Goal: Task Accomplishment & Management: Use online tool/utility

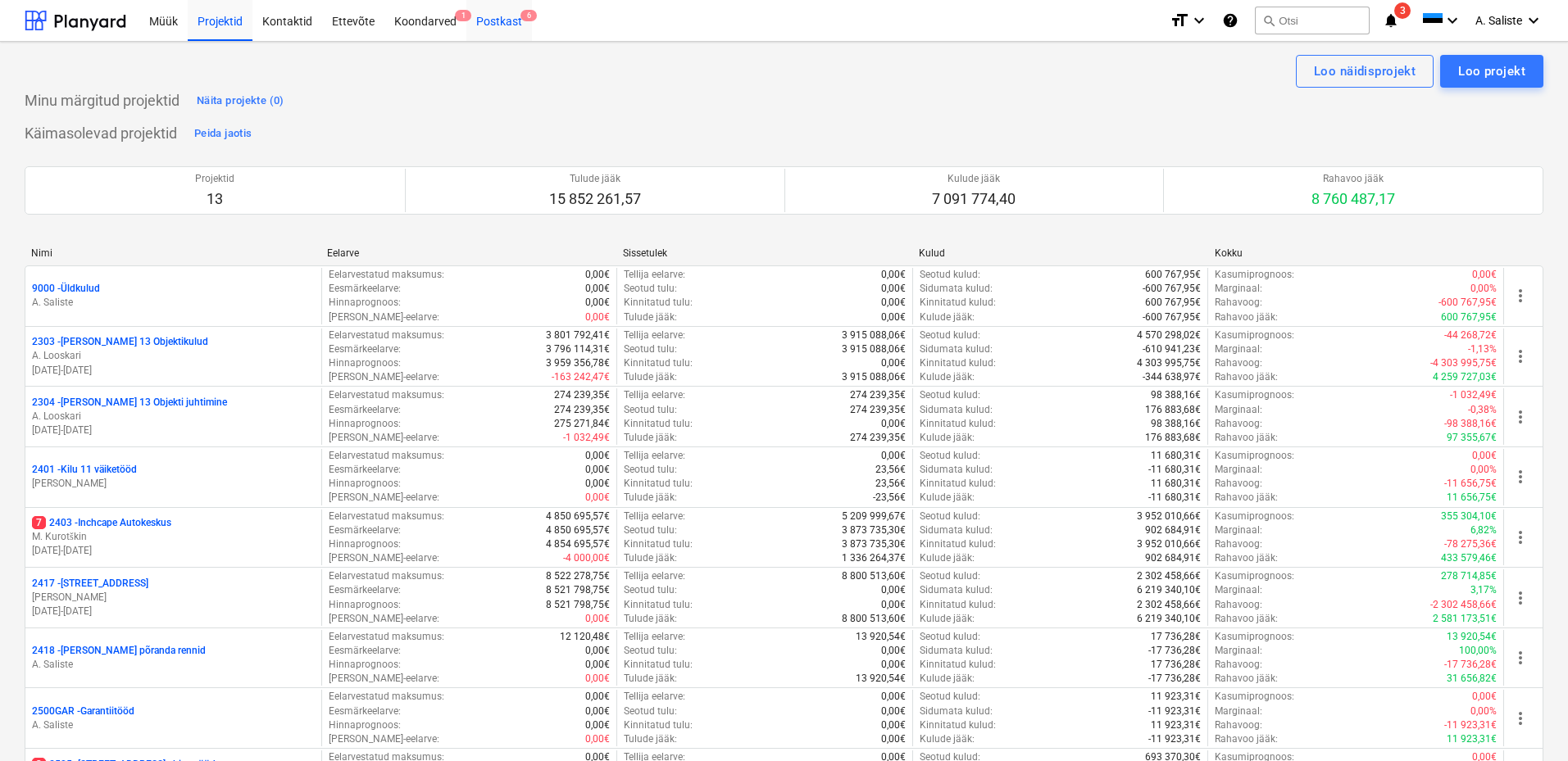
click at [499, 17] on div "Postkast 6" at bounding box center [499, 20] width 66 height 42
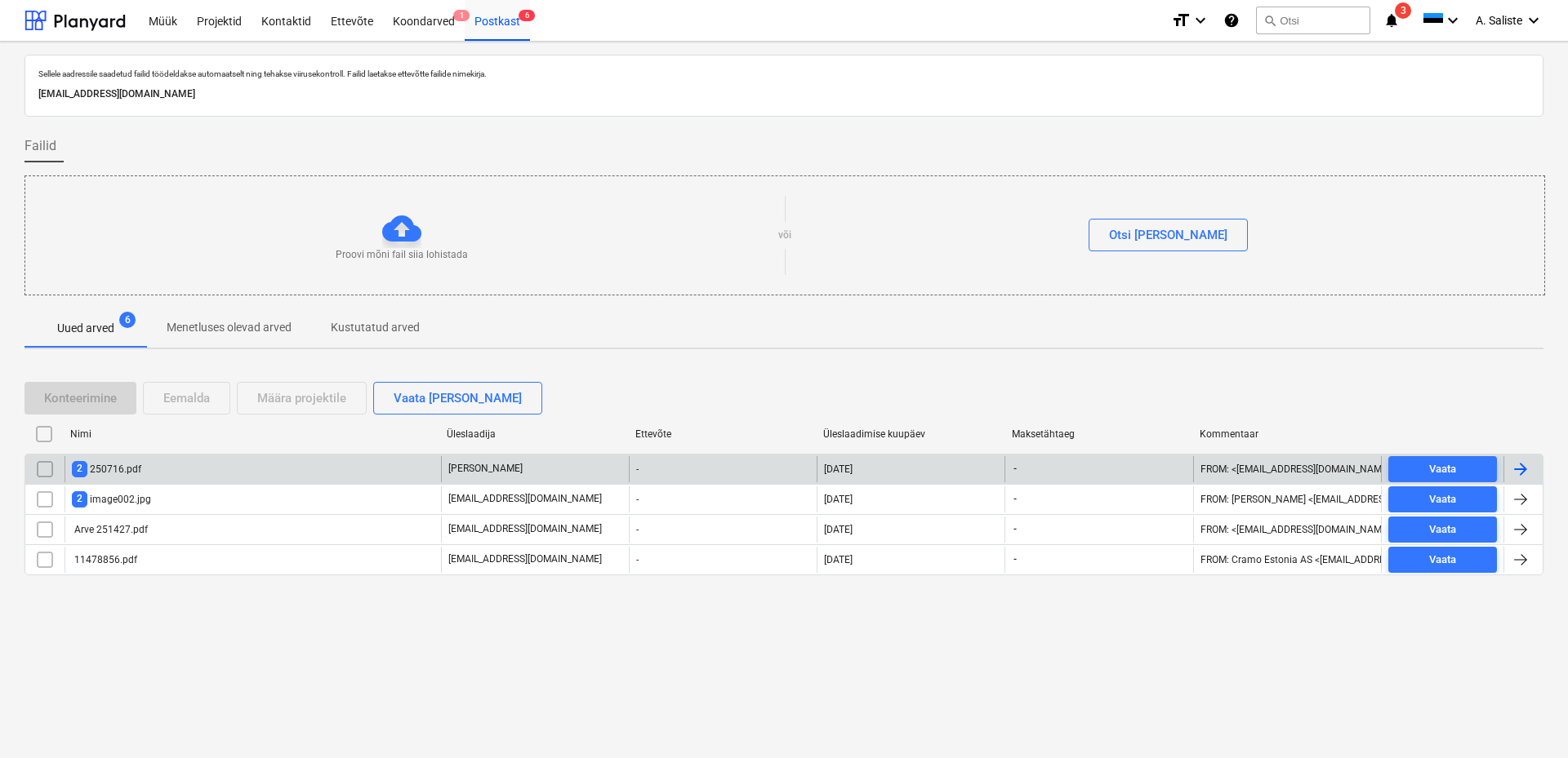
click at [196, 466] on div "2 250716.pdf" at bounding box center [253, 468] width 376 height 26
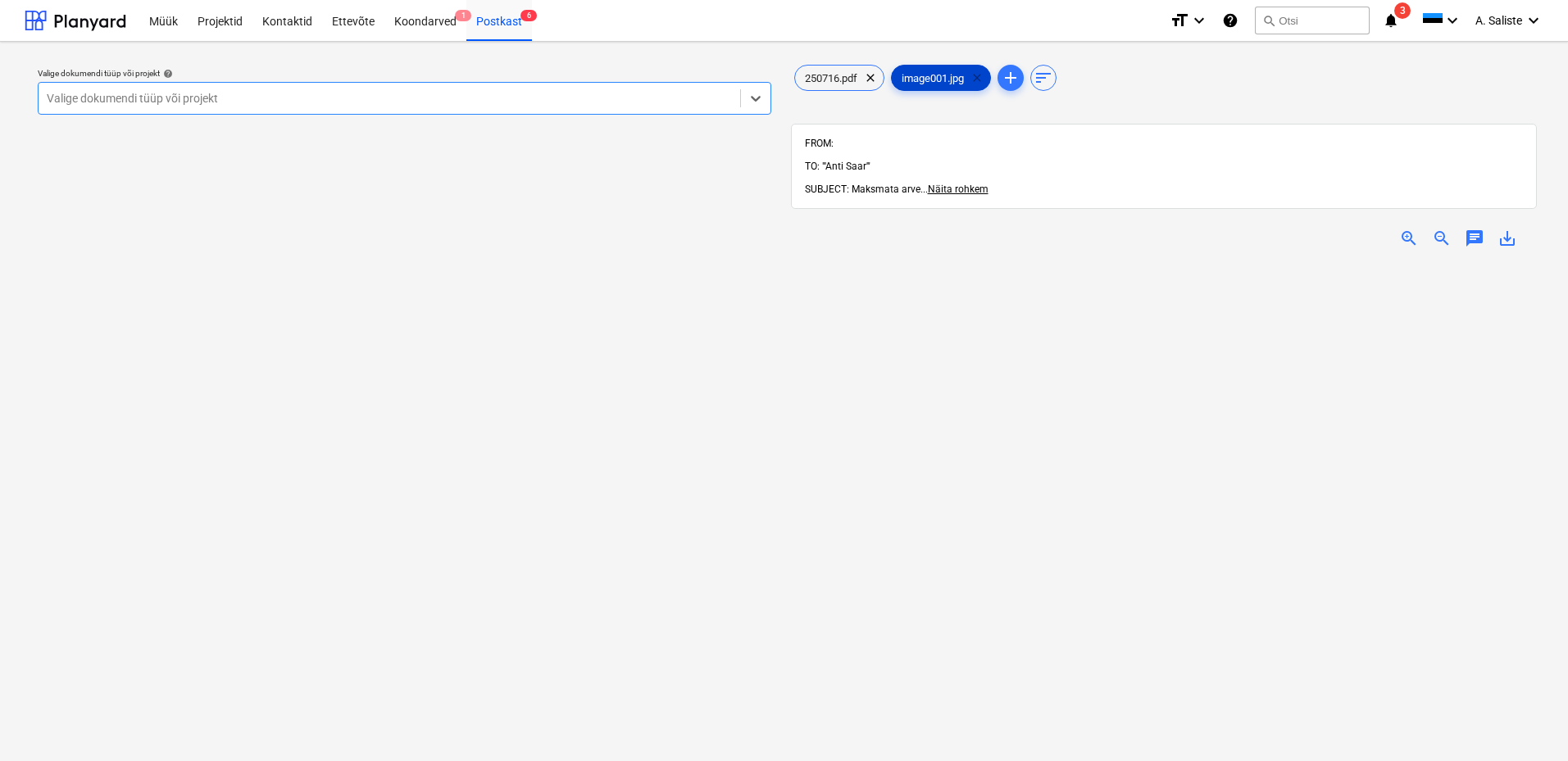
drag, startPoint x: 984, startPoint y: 76, endPoint x: 976, endPoint y: 85, distance: 12.0
click at [983, 76] on span "clear" at bounding box center [977, 77] width 20 height 20
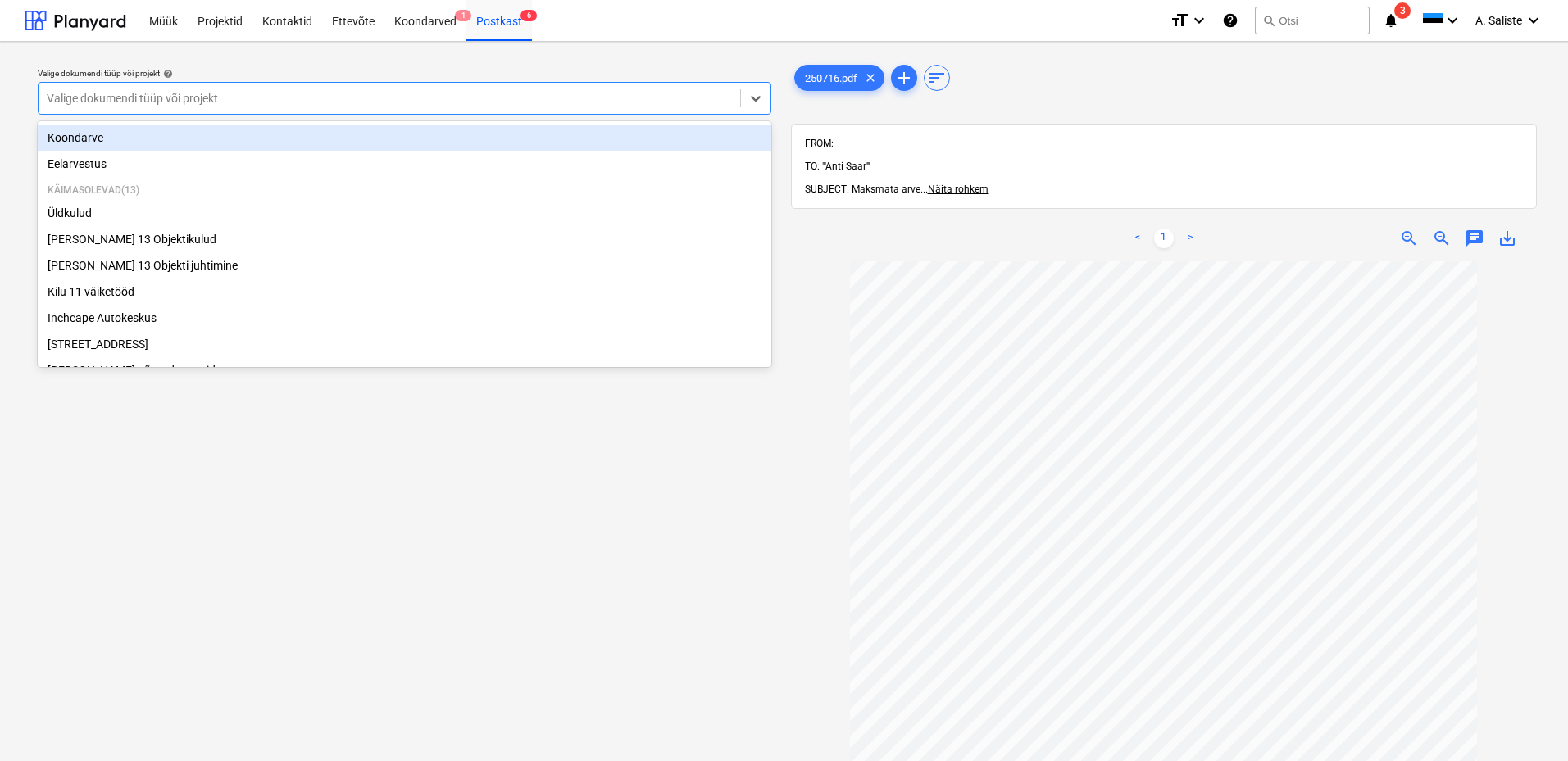
click at [680, 103] on div at bounding box center [389, 98] width 685 height 16
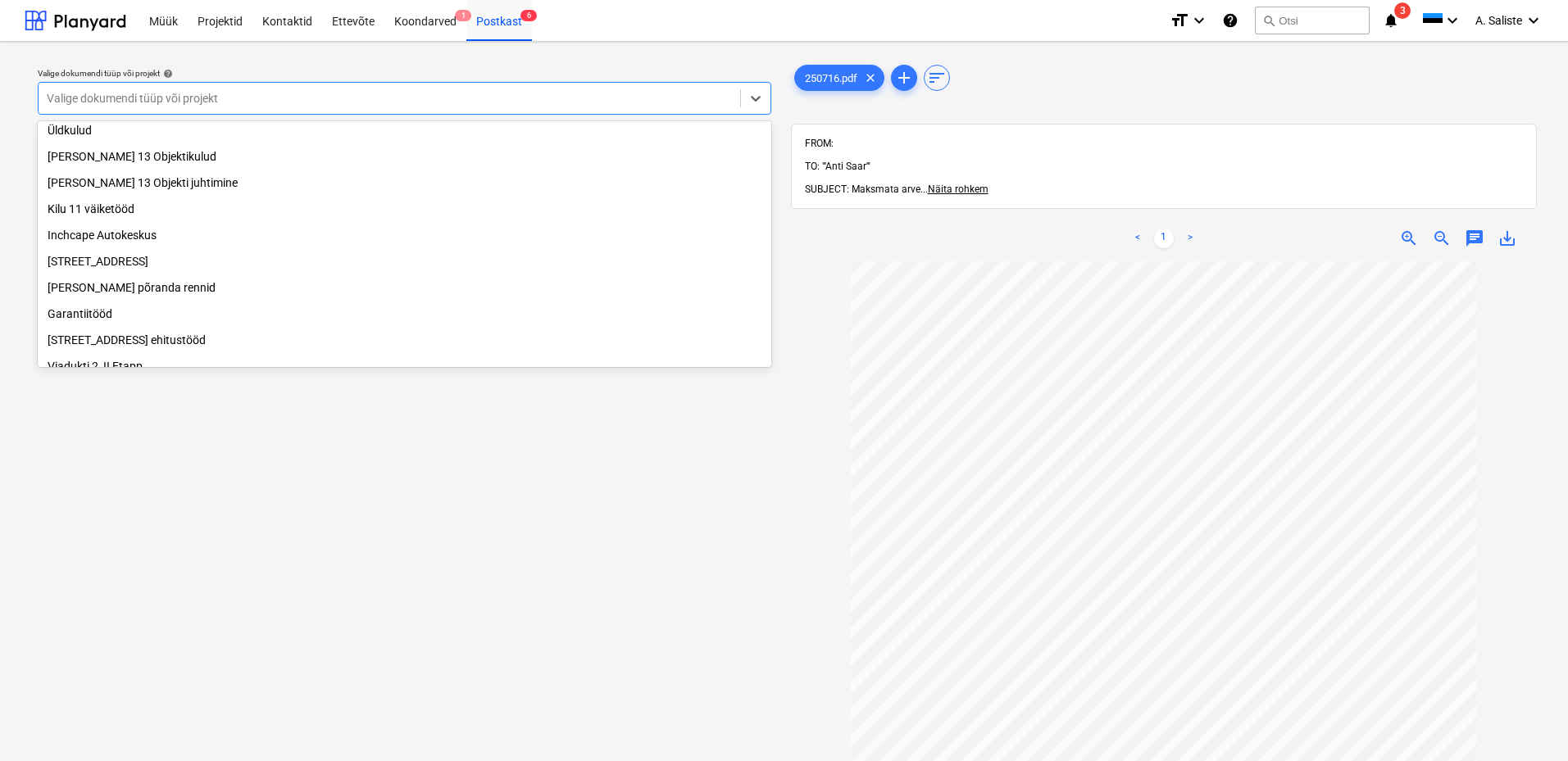
scroll to position [82, 0]
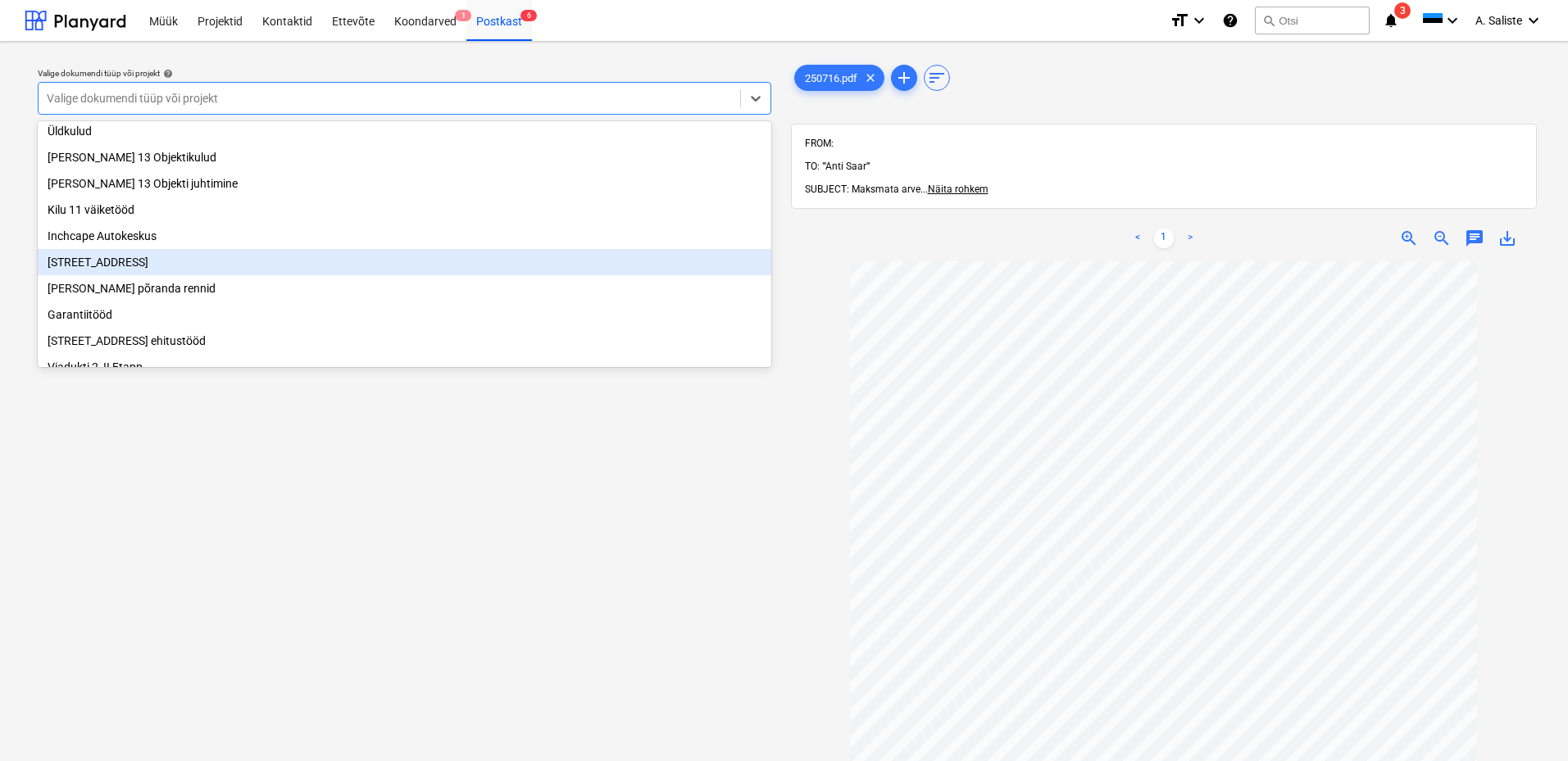
click at [176, 263] on div "[STREET_ADDRESS]" at bounding box center [404, 261] width 733 height 26
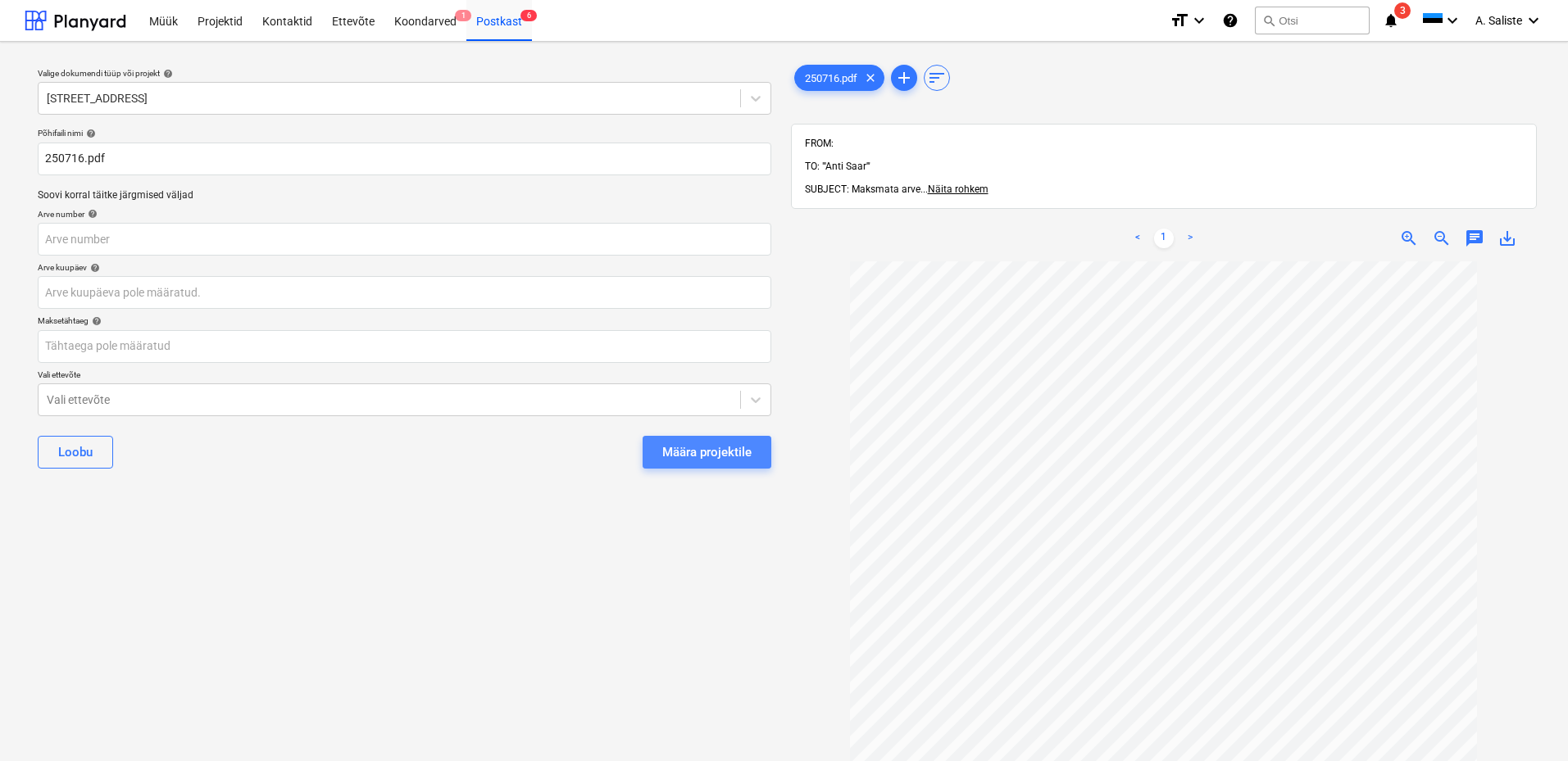
click at [701, 453] on div "Määra projektile" at bounding box center [707, 452] width 90 height 21
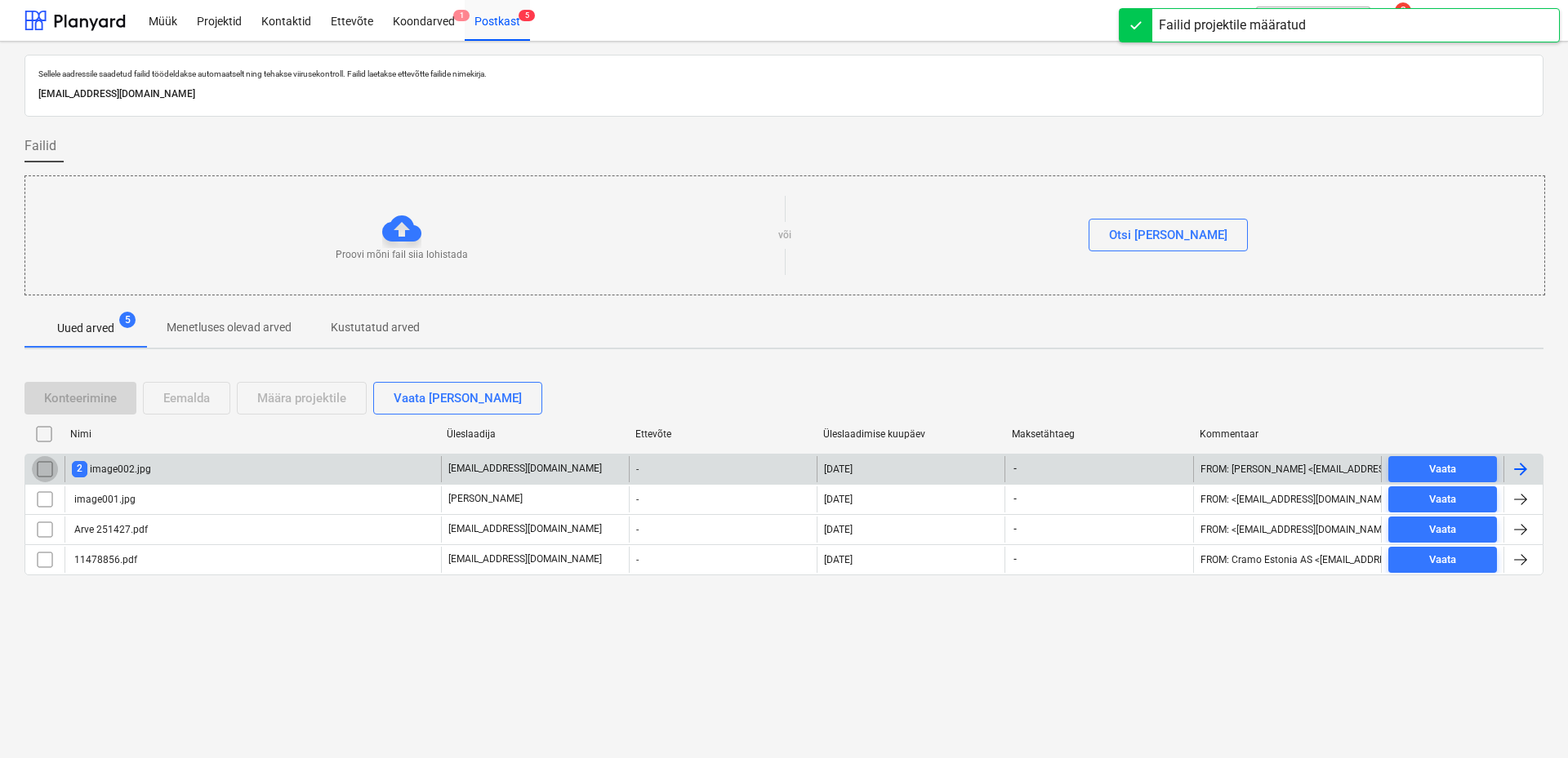
click at [47, 467] on input "checkbox" at bounding box center [45, 468] width 26 height 26
click at [43, 465] on input "checkbox" at bounding box center [45, 468] width 26 height 26
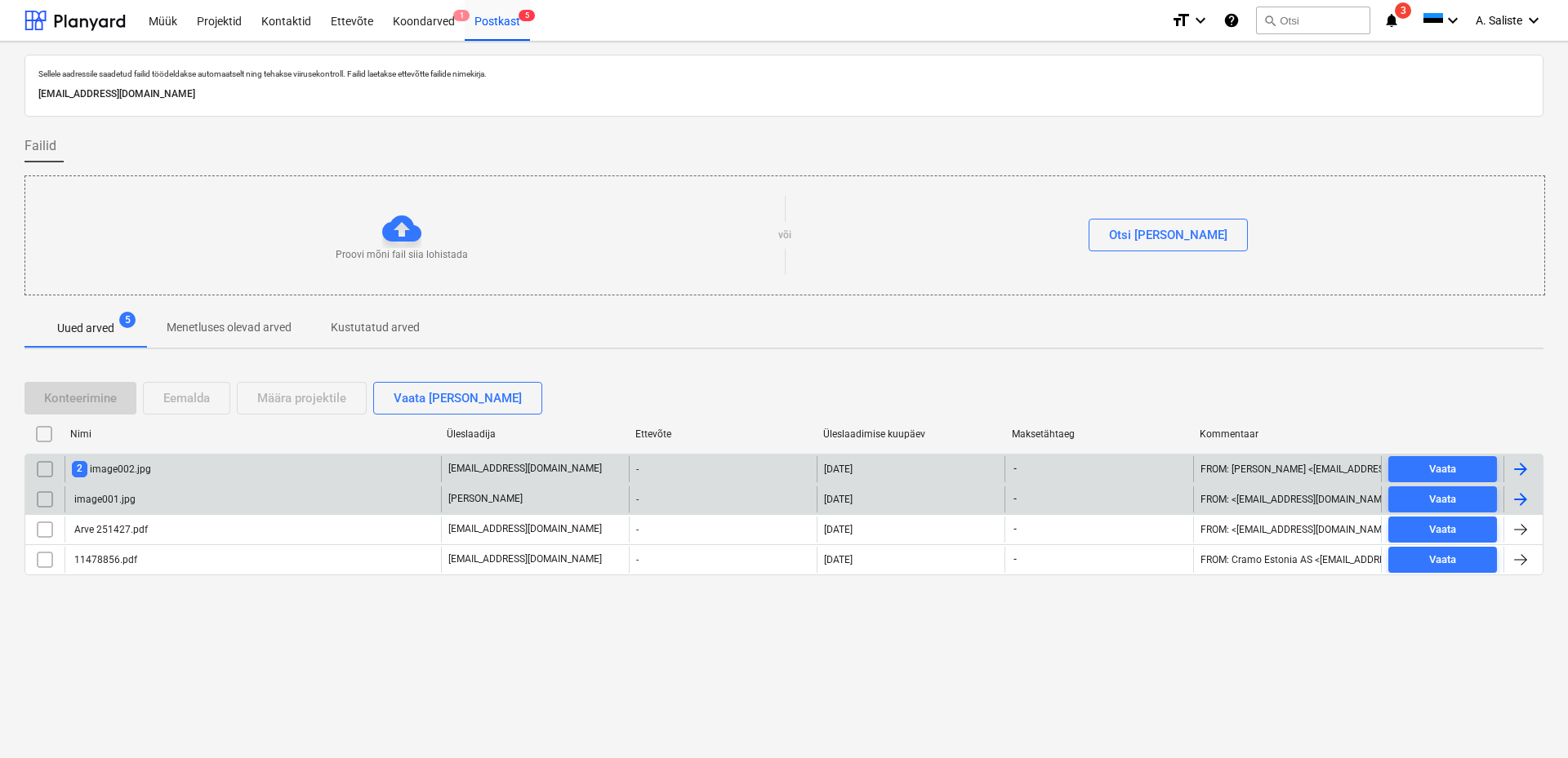
click at [51, 502] on input "checkbox" at bounding box center [45, 499] width 26 height 26
click at [192, 397] on div "Eemalda" at bounding box center [186, 398] width 47 height 21
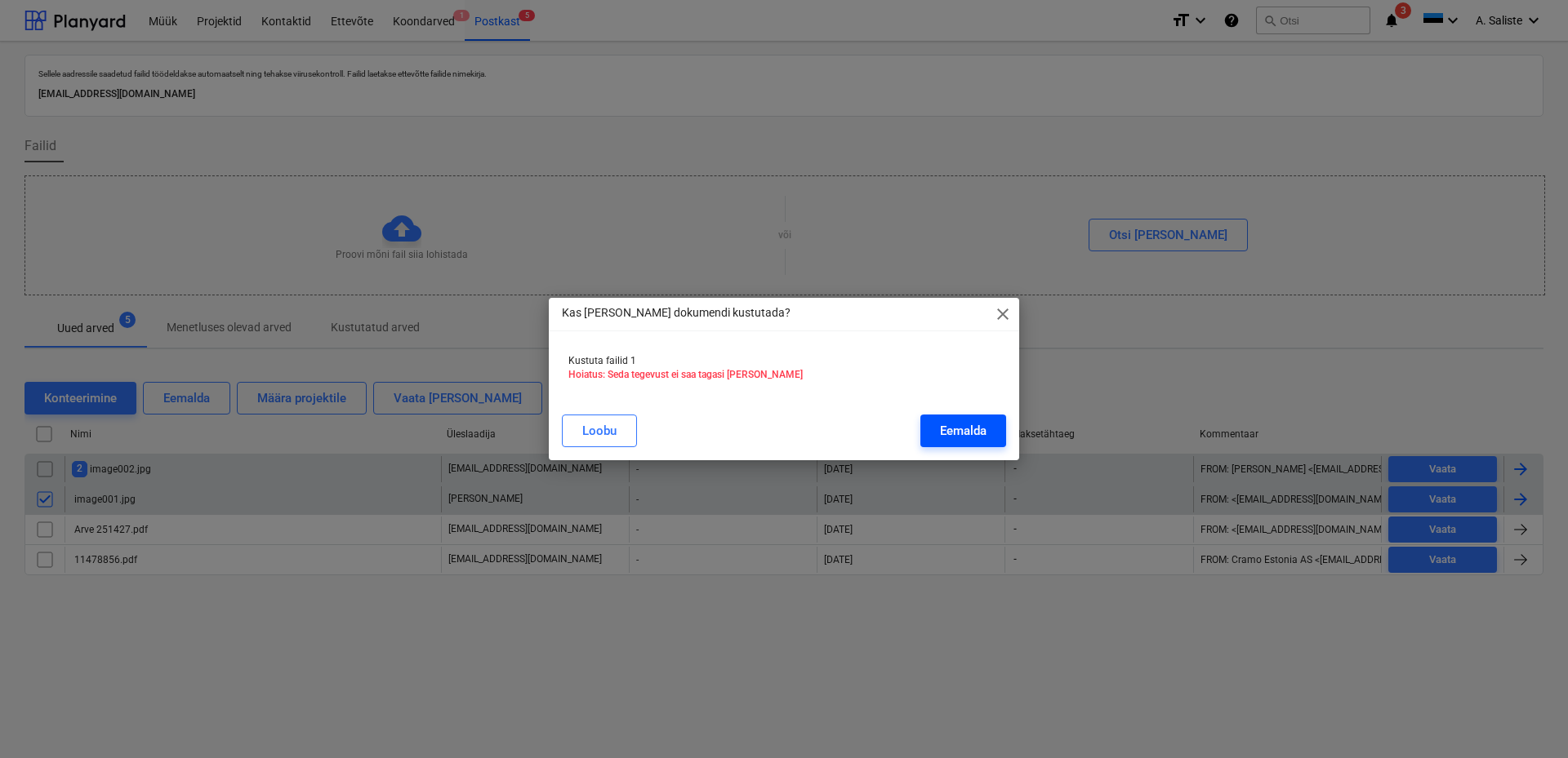
click at [951, 426] on div "Eemalda" at bounding box center [963, 430] width 47 height 21
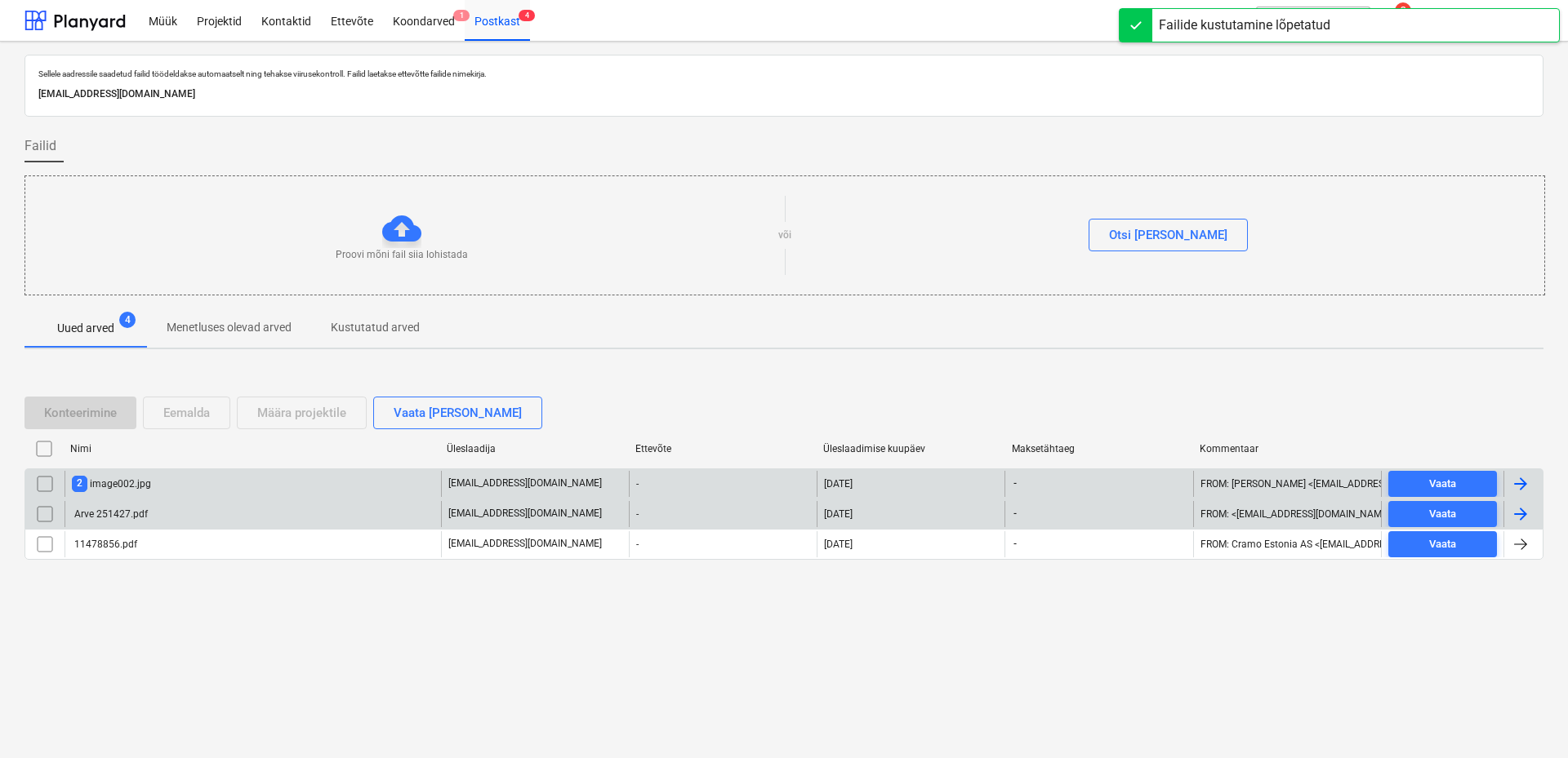
click at [235, 483] on div "2 image002.jpg" at bounding box center [253, 483] width 376 height 26
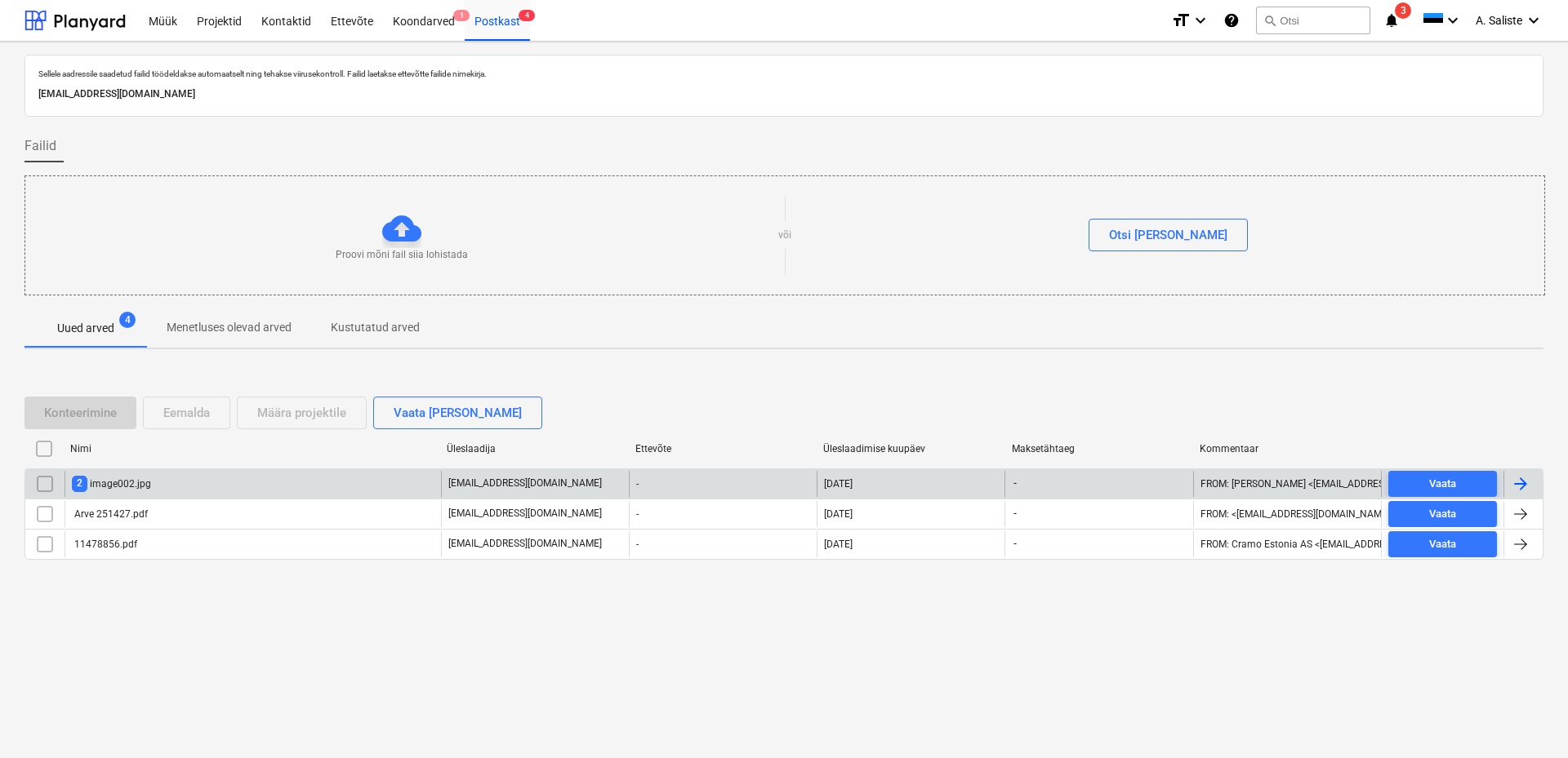
click at [49, 480] on input "checkbox" at bounding box center [45, 483] width 26 height 26
click at [206, 417] on div "Eemalda" at bounding box center [186, 413] width 47 height 21
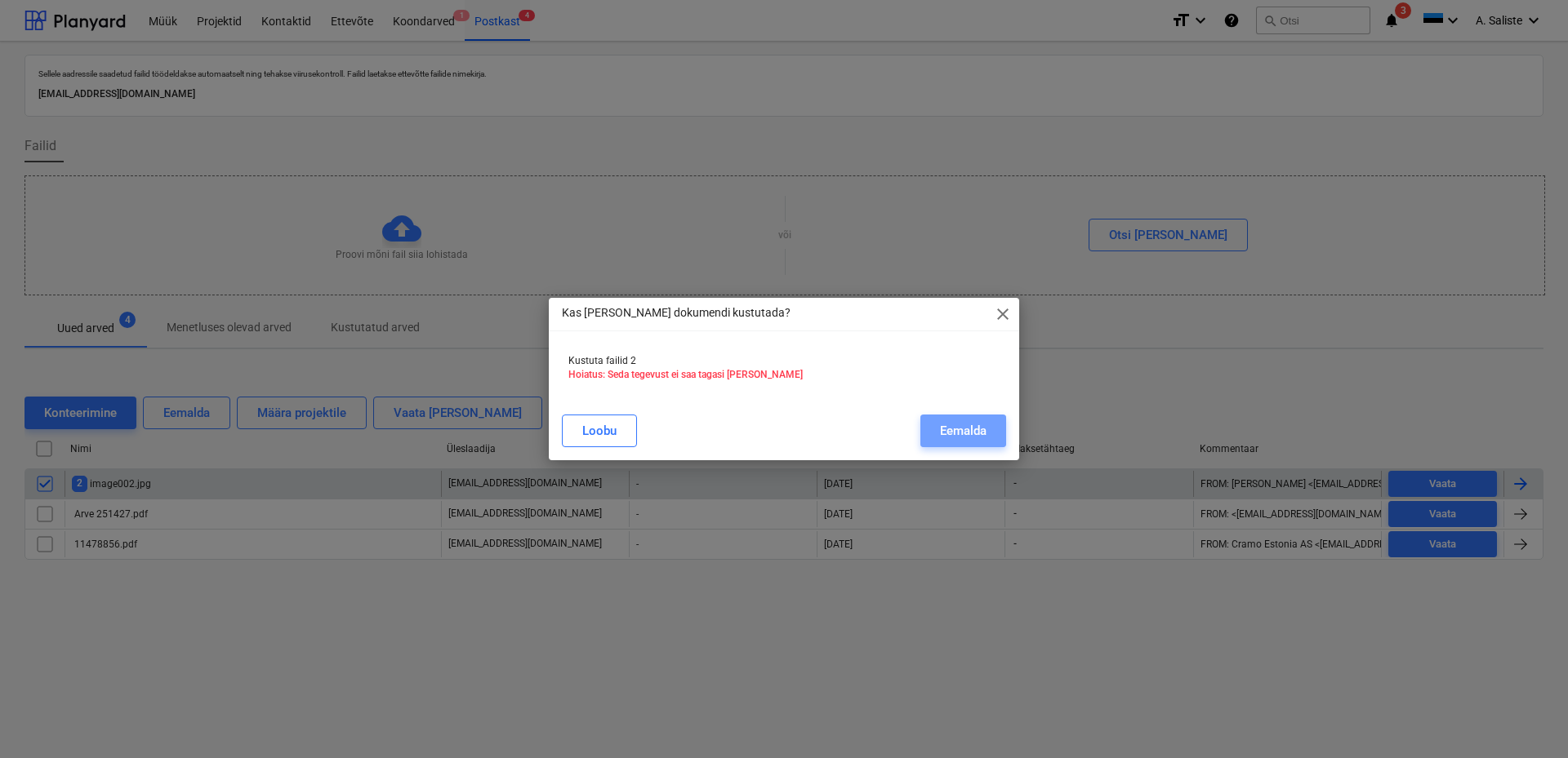
drag, startPoint x: 973, startPoint y: 437, endPoint x: 853, endPoint y: 442, distance: 120.1
click at [972, 437] on div "Eemalda" at bounding box center [963, 430] width 47 height 21
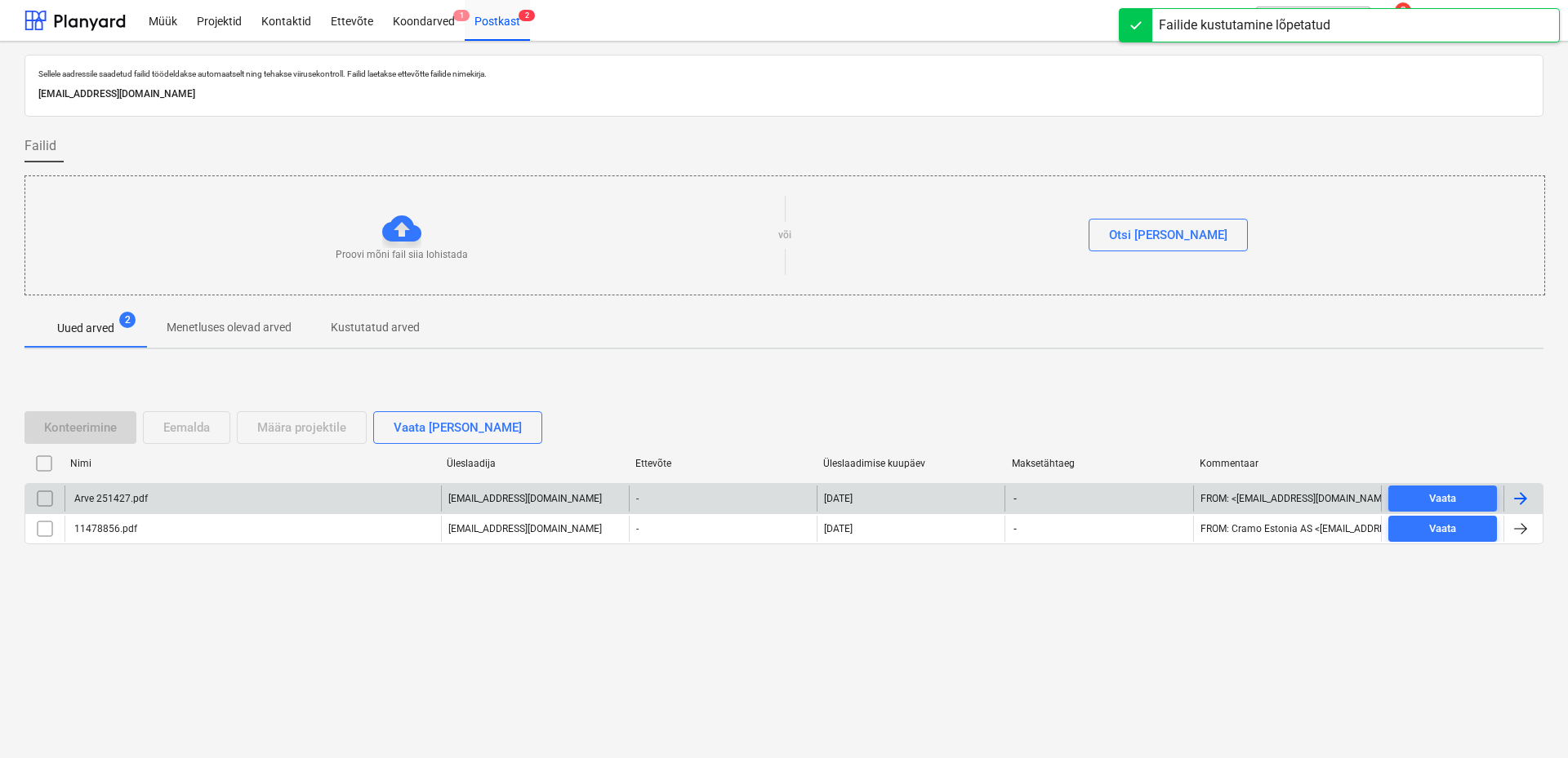
click at [177, 501] on div "Arve 251427.pdf" at bounding box center [253, 498] width 376 height 26
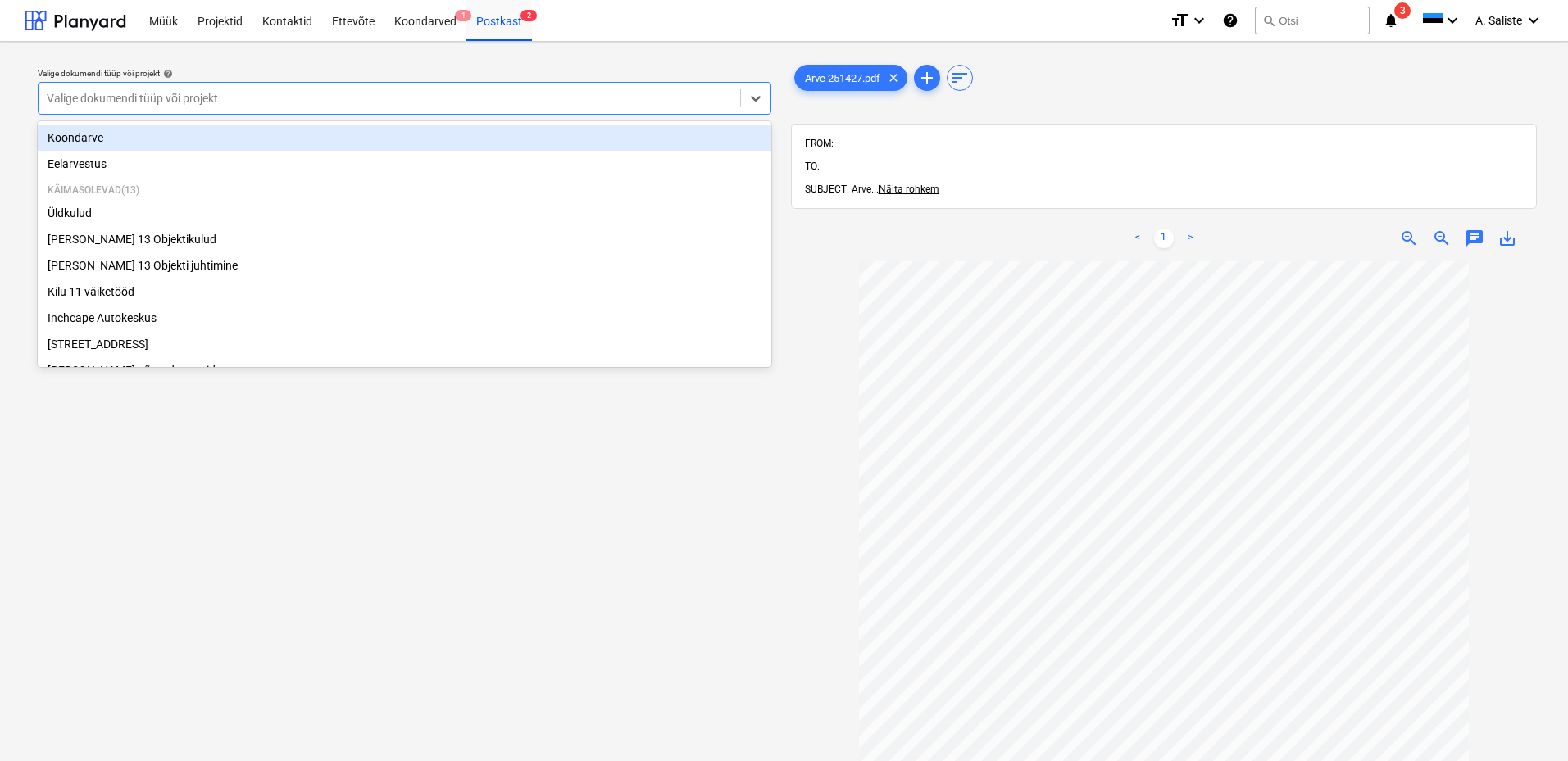
click at [678, 96] on div at bounding box center [389, 98] width 685 height 16
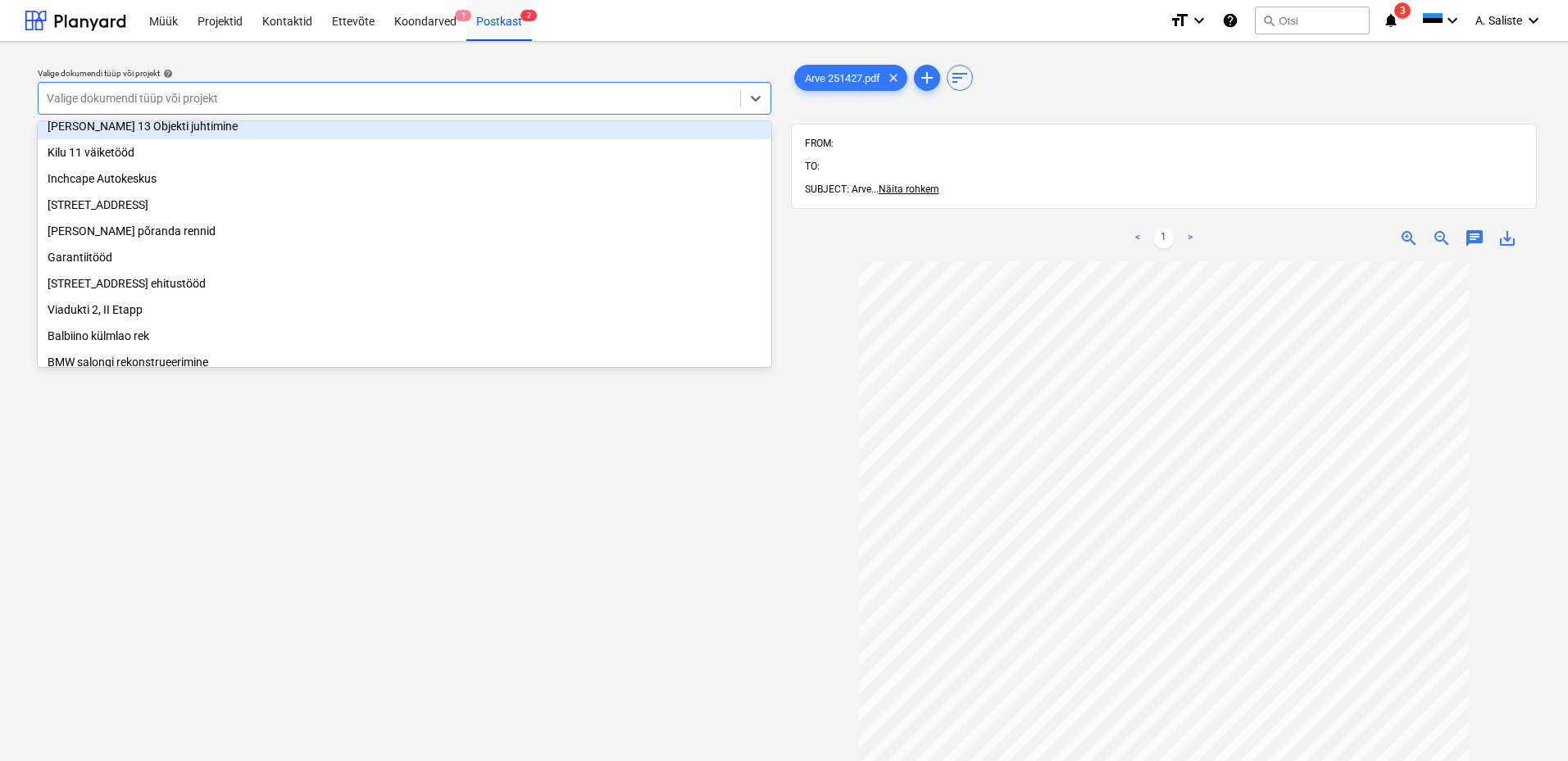
scroll to position [279, 0]
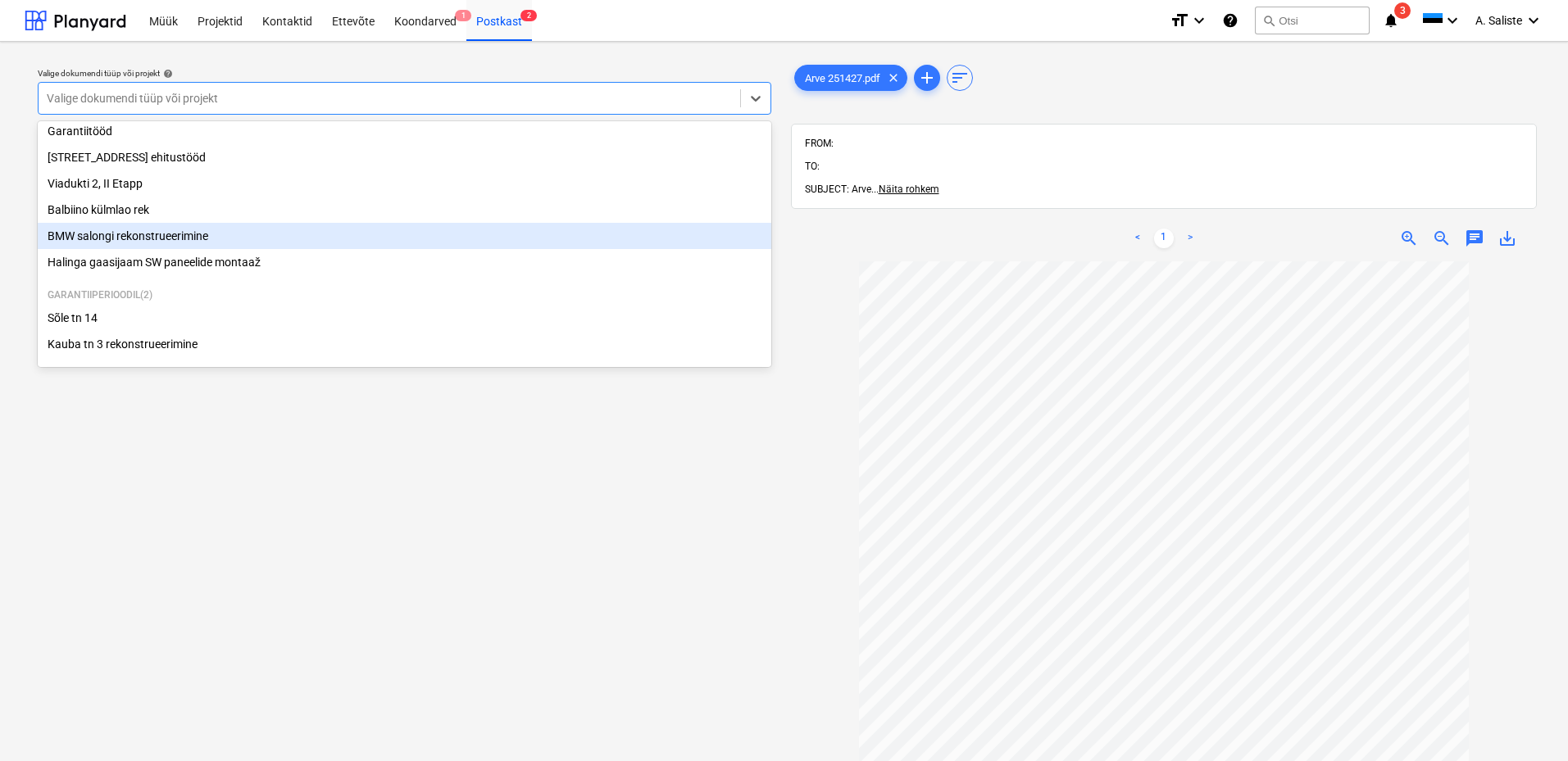
click at [115, 234] on div "BMW salongi rekonstrueerimine" at bounding box center [404, 236] width 733 height 26
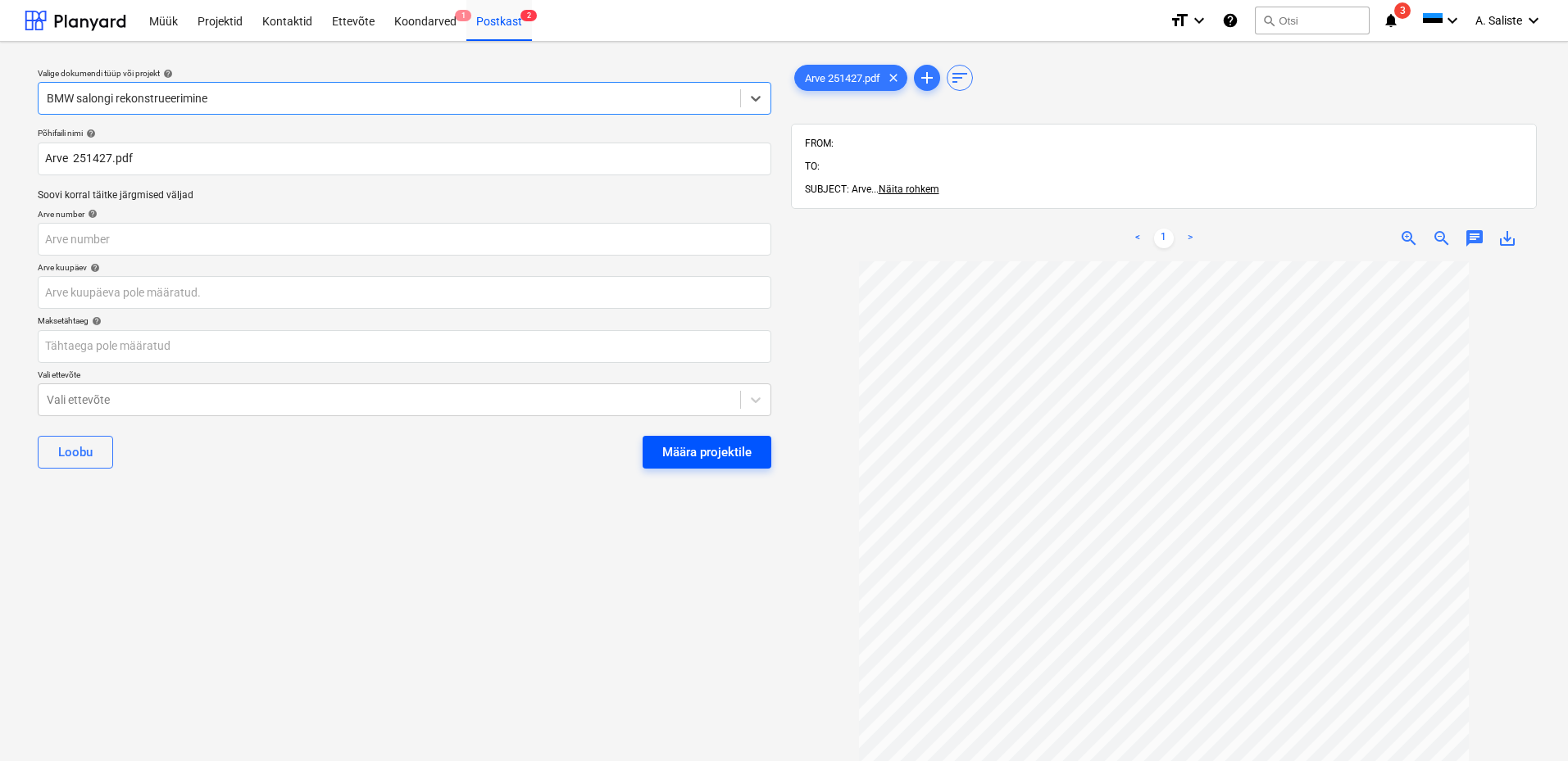
click at [720, 456] on div "Määra projektile" at bounding box center [707, 452] width 90 height 21
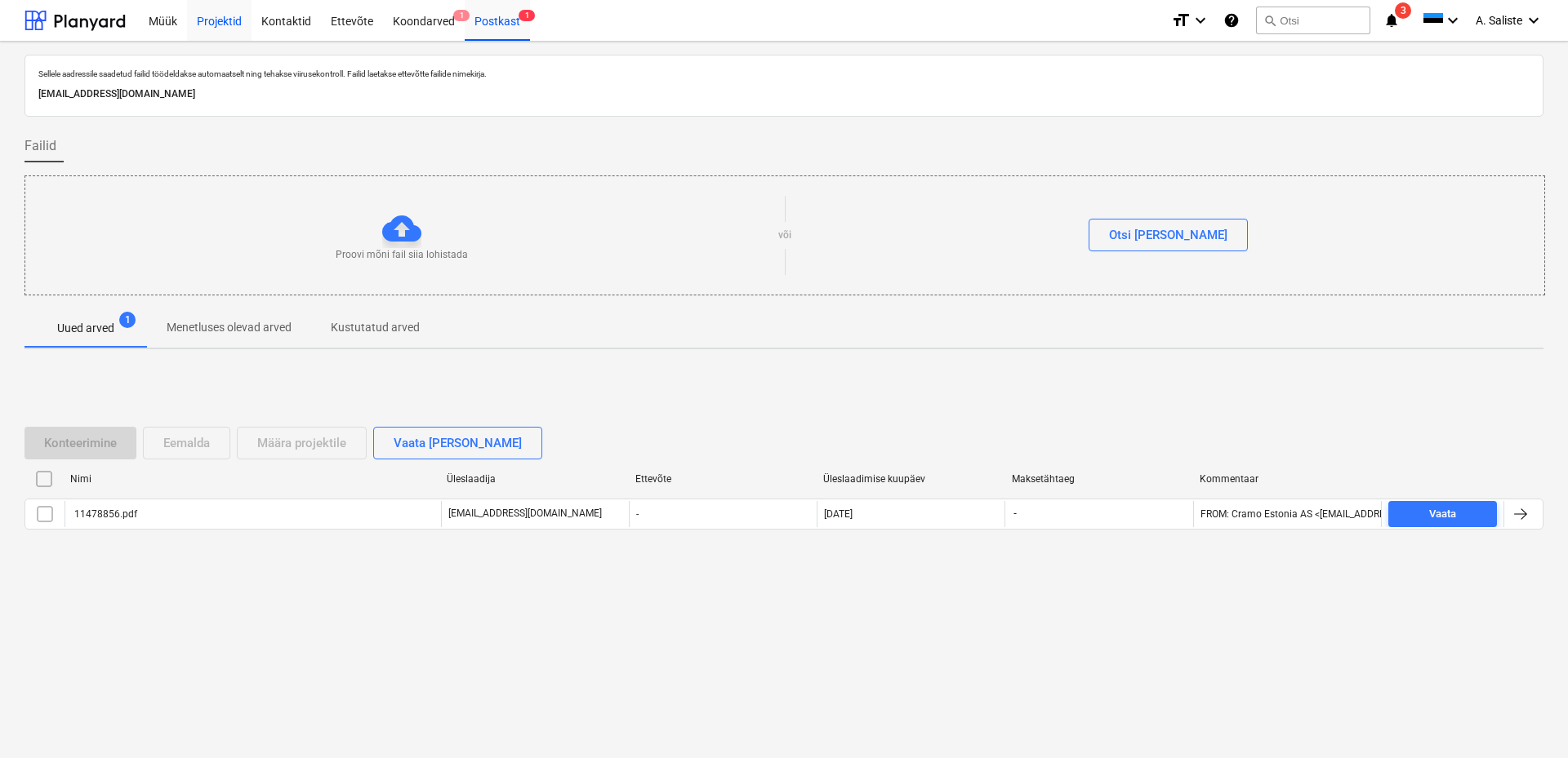
click at [225, 21] on div "Projektid" at bounding box center [220, 20] width 65 height 42
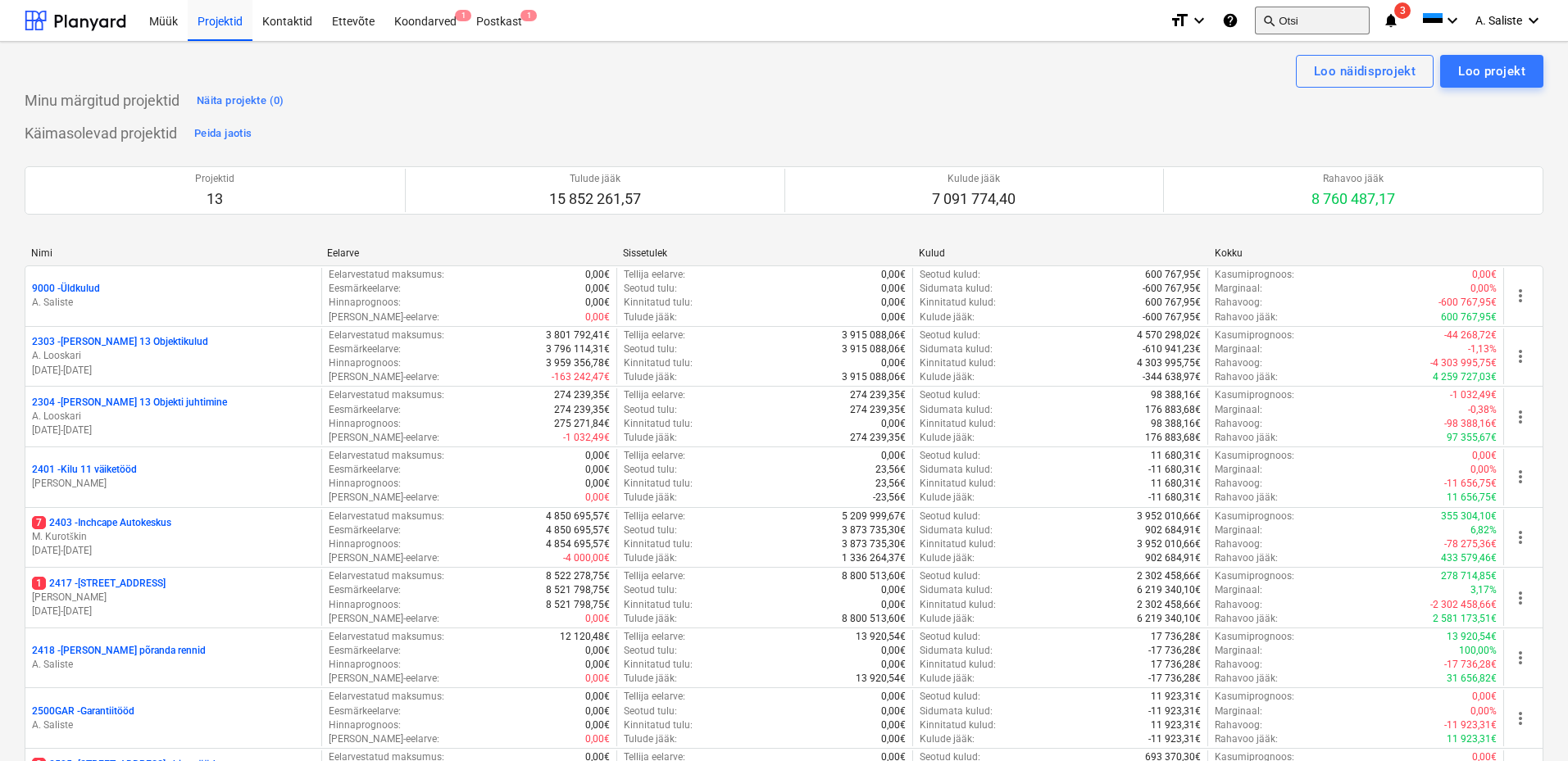
click at [1304, 19] on button "search Otsi" at bounding box center [1311, 20] width 114 height 28
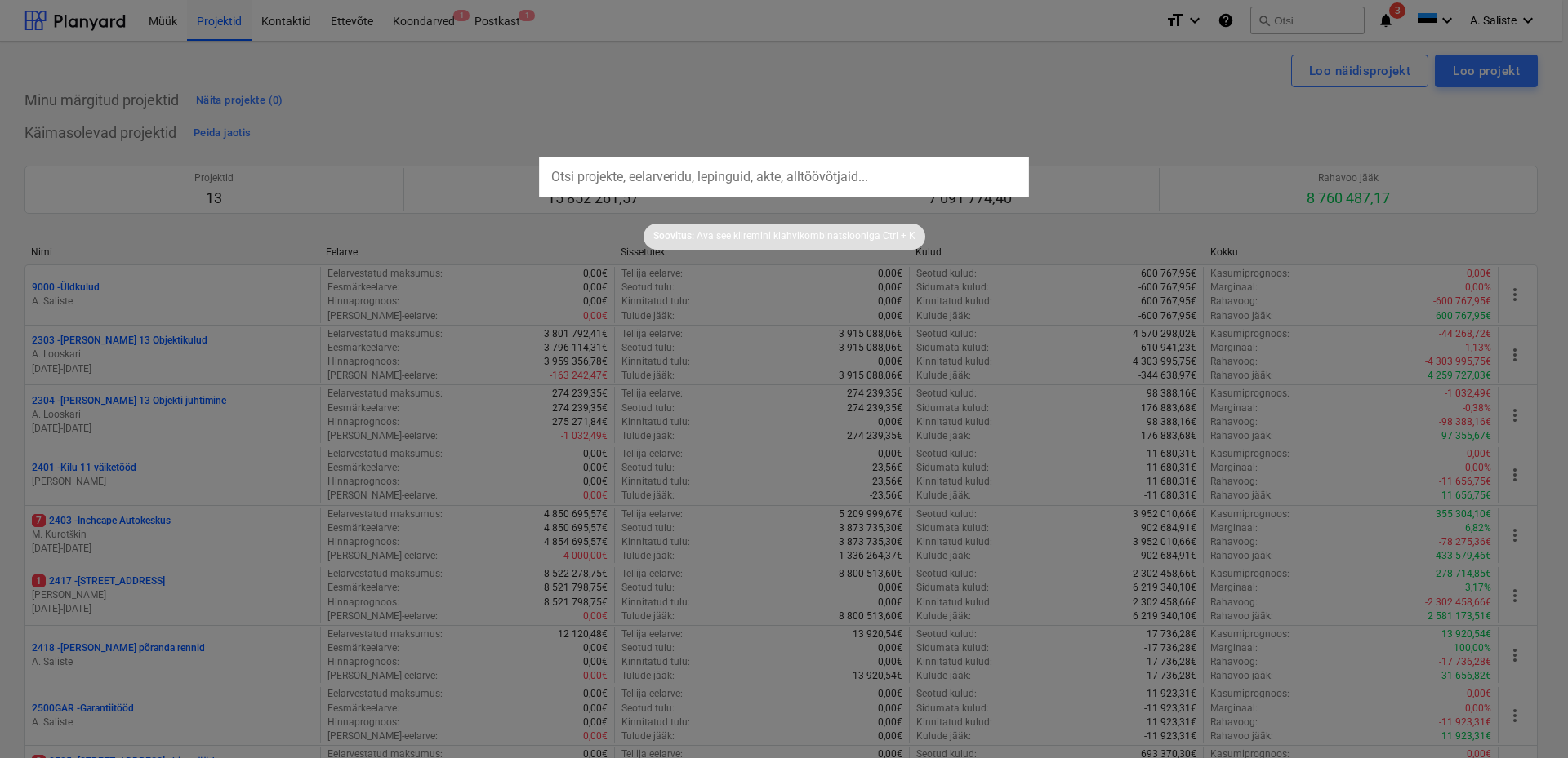
drag, startPoint x: 973, startPoint y: 157, endPoint x: 851, endPoint y: 154, distance: 122.0
click at [972, 157] on input "text" at bounding box center [783, 177] width 489 height 41
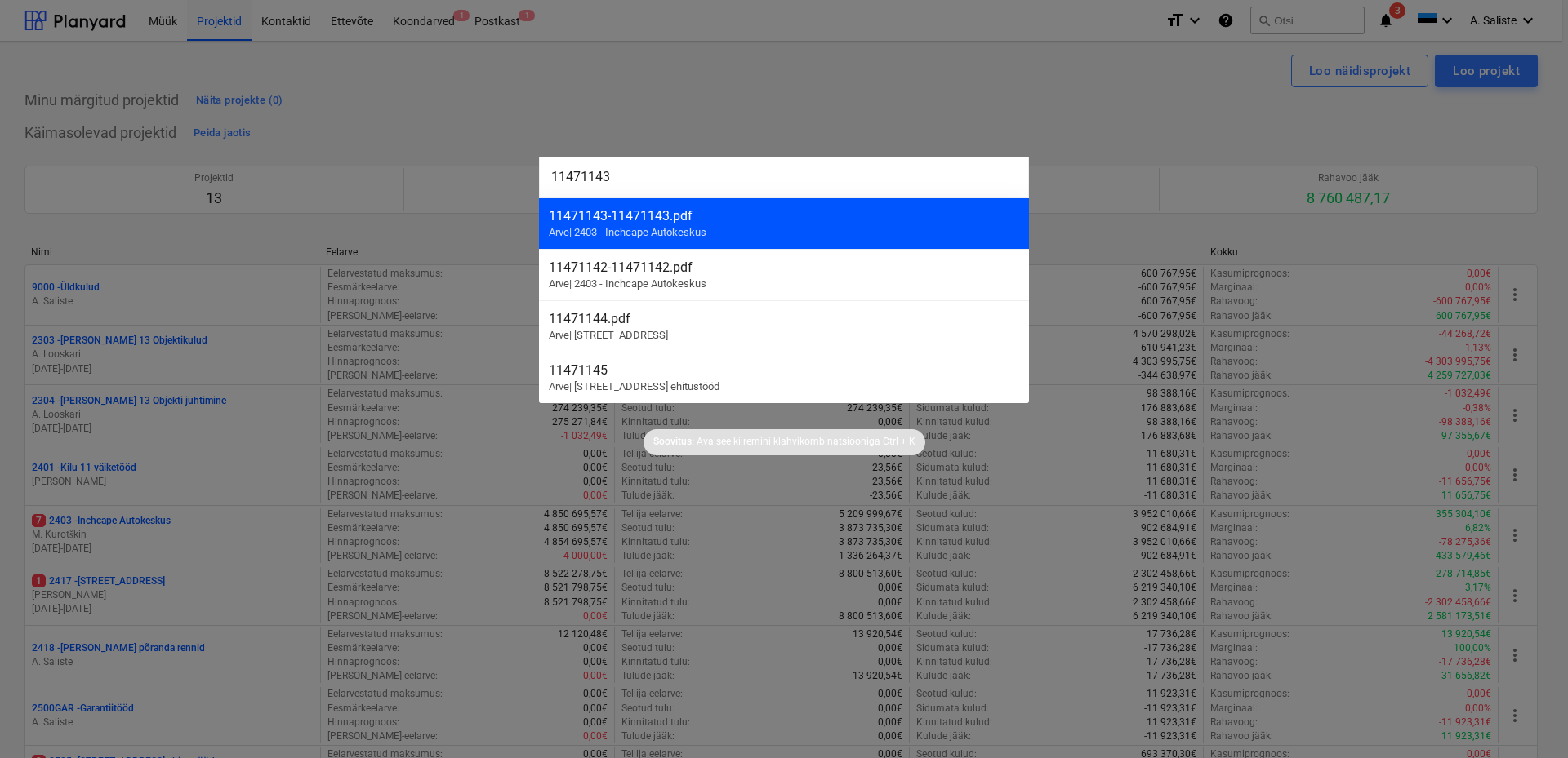
type input "11471143"
click at [662, 214] on div "11471143 - 11471143.pdf" at bounding box center [783, 216] width 470 height 15
